Goal: Task Accomplishment & Management: Complete application form

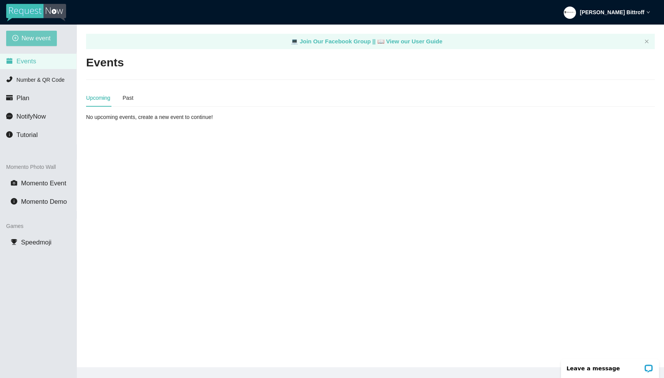
click at [29, 35] on span "New event" at bounding box center [36, 38] width 29 height 10
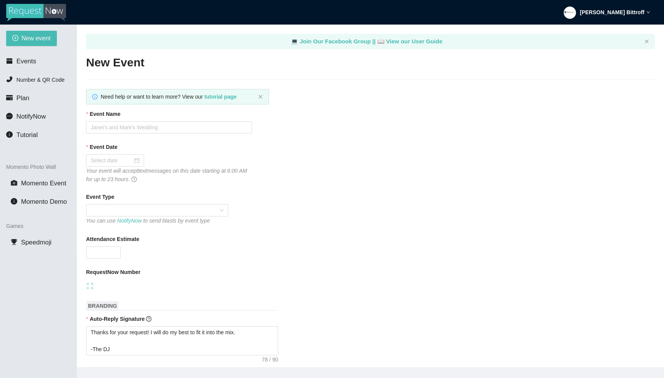
type textarea "Thanks for your request! I will do my best to fit it into the mix. -The DJ"
type textarea "Thanks for an awesome night! Thanks for your requests, and get home safe. 🎉 -Dr…"
type textarea "Thanks for your request! I will do my best to fit it into the mix. -The DJ"
type textarea "Thanks for an awesome night! Thanks for your requests, and get home safe. 🎉 -Dr…"
type textarea "Thanks for your request! I will do my best to fit it into the mix. -The DJ"
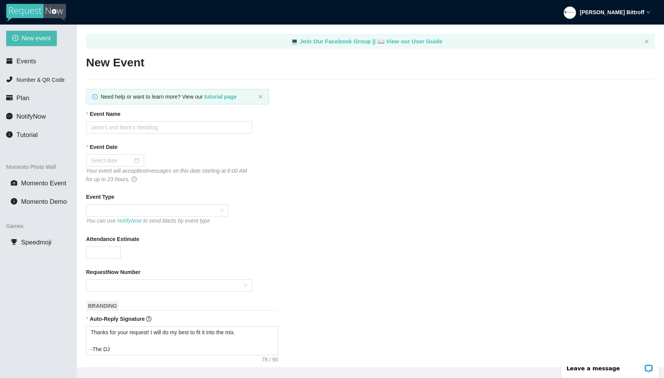
type textarea "Thanks for an awesome night! Thanks for your requests, and get home safe. 🎉 -Dr…"
click at [133, 131] on input "Event Name" at bounding box center [169, 127] width 166 height 12
paste input "[PERSON_NAME] & [PERSON_NAME]'s Wedding"
type input "[PERSON_NAME] & [PERSON_NAME]'s Wedding"
click at [111, 165] on div at bounding box center [115, 160] width 58 height 12
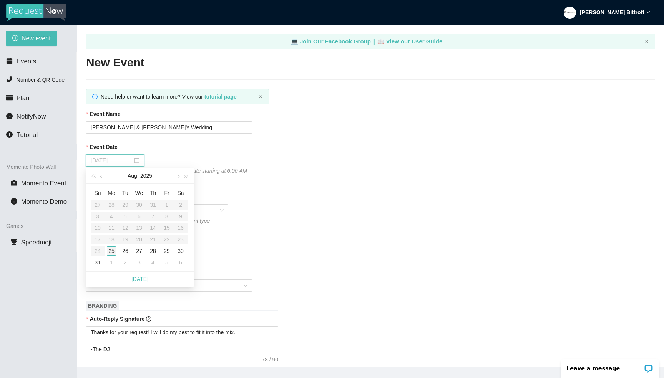
type input "[DATE]"
click at [114, 252] on div "25" at bounding box center [111, 251] width 9 height 9
type textarea "Thanks for your request! I will do my best to fit it into the mix. -The DJ"
type textarea "Thanks for an awesome night! Thanks for your requests, and get home safe. 🎉 -Dr…"
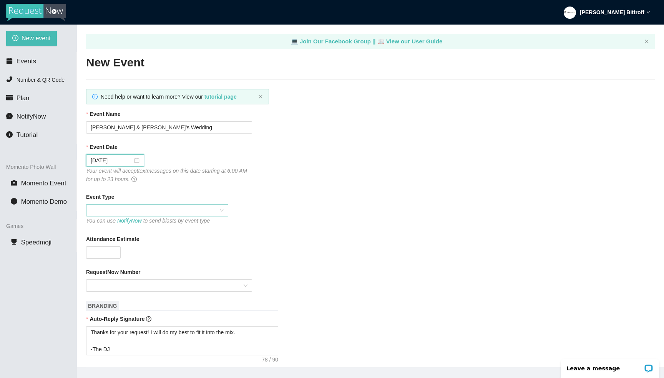
click at [140, 211] on span at bounding box center [157, 211] width 133 height 12
type textarea "Thanks for your request! I will do my best to fit it into the mix. -The DJ"
type textarea "Thanks for an awesome night! Thanks for your requests, and get home safe. 🎉 -Dr…"
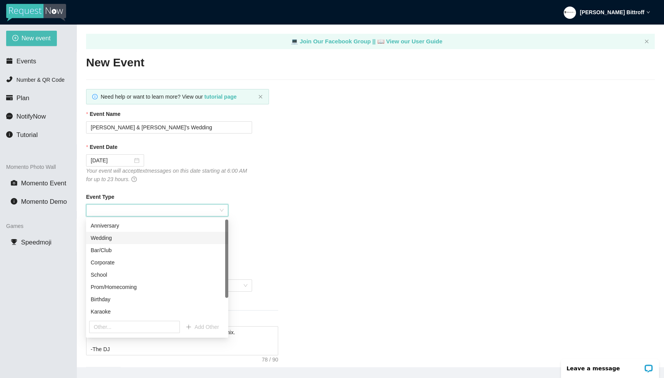
click at [114, 239] on div "Wedding" at bounding box center [157, 238] width 133 height 8
type textarea "Thanks for your request! I will do my best to fit it into the mix. -The DJ"
type textarea "Thanks for an awesome night! Thanks for your requests, and get home safe. 🎉 -Dr…"
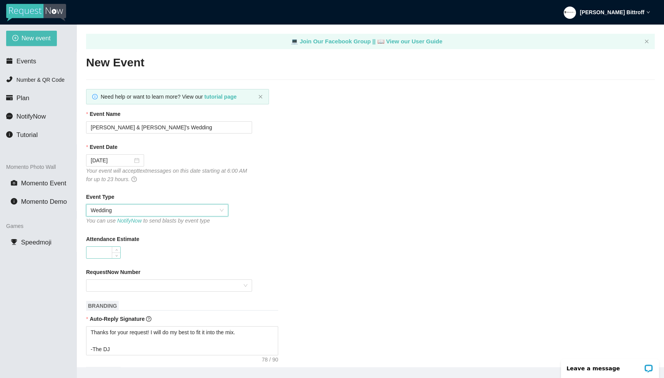
click at [108, 248] on input "Attendance Estimate" at bounding box center [103, 253] width 34 height 12
type input "32"
click at [164, 253] on div "32" at bounding box center [169, 253] width 166 height 12
click at [147, 286] on input "RequestNow Number" at bounding box center [166, 286] width 151 height 12
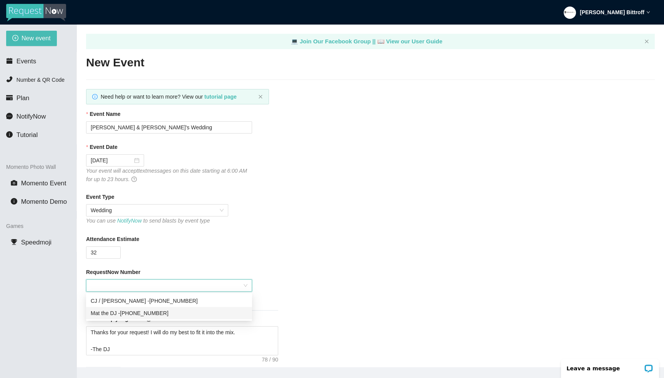
click at [142, 315] on div "Mat the DJ - [PHONE_NUMBER]" at bounding box center [169, 313] width 157 height 8
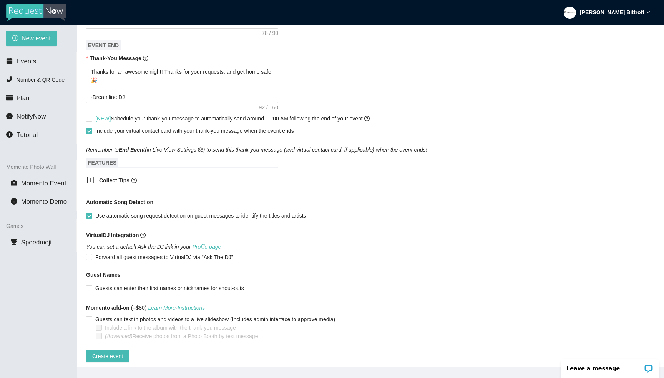
scroll to position [337, 0]
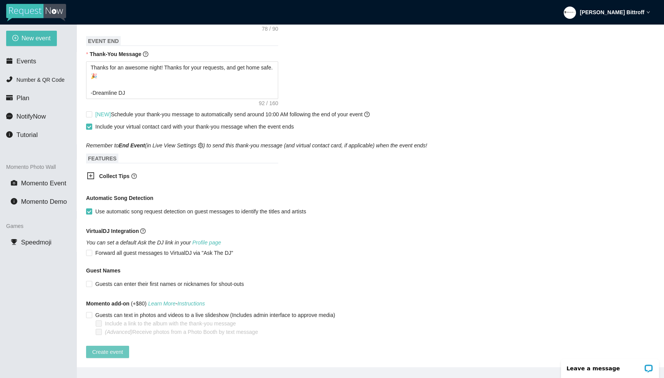
click at [116, 348] on span "Create event" at bounding box center [107, 352] width 31 height 8
type textarea "Thanks for your request! I will do my best to fit it into the mix. -The DJ"
type textarea "Thanks for an awesome night! Thanks for your requests, and get home safe. 🎉 -Dr…"
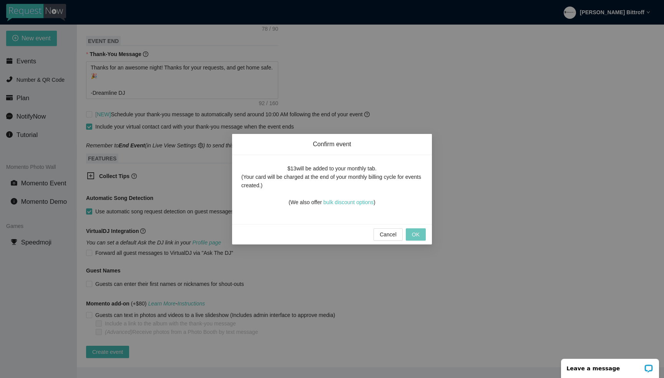
click at [417, 233] on span "OK" at bounding box center [416, 234] width 8 height 8
type textarea "Thanks for your request! I will do my best to fit it into the mix. -The DJ"
type textarea "Thanks for an awesome night! Thanks for your requests, and get home safe. 🎉 -Dr…"
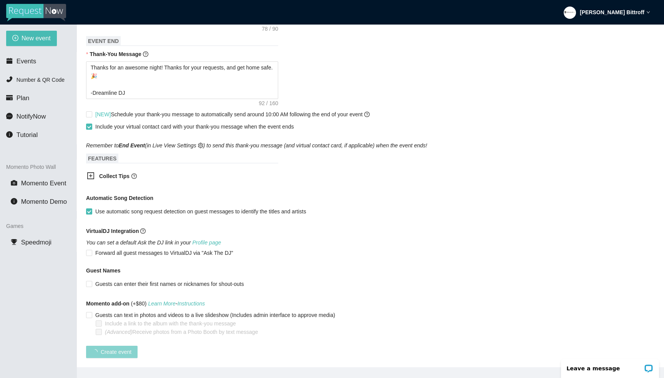
scroll to position [43, 0]
